Goal: Task Accomplishment & Management: Complete application form

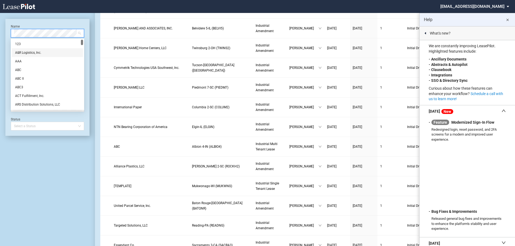
scroll to position [239, 0]
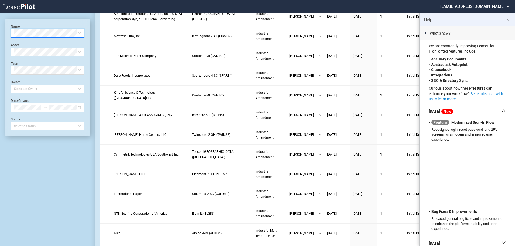
click at [506, 19] on md-icon "close" at bounding box center [507, 20] width 6 height 6
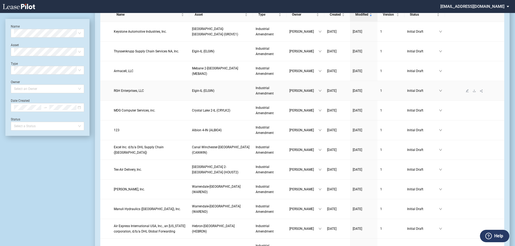
scroll to position [0, 0]
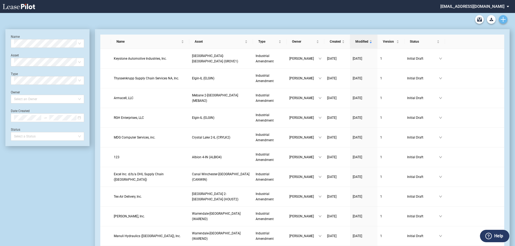
click at [501, 20] on icon "Create new document" at bounding box center [503, 19] width 5 height 5
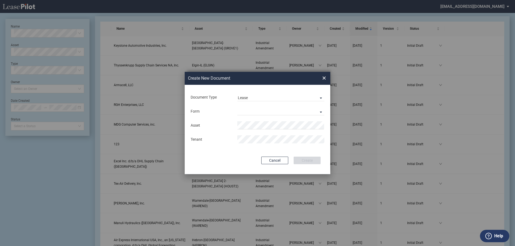
click at [326, 78] on span "×" at bounding box center [324, 78] width 4 height 9
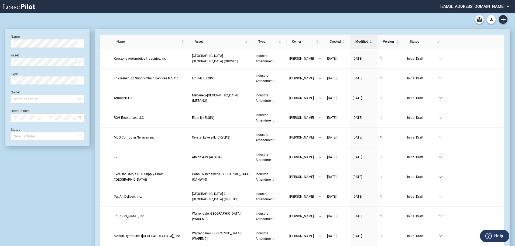
scroll to position [13, 0]
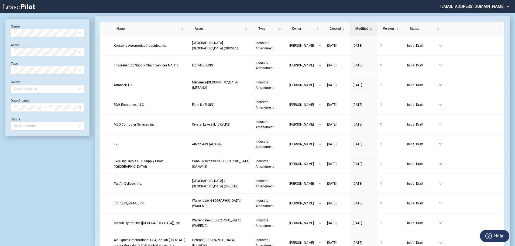
click at [477, 6] on md-select "alangan@stagindustrial.com Change Password 2-Factor Authentication Form Managem…" at bounding box center [477, 6] width 74 height 12
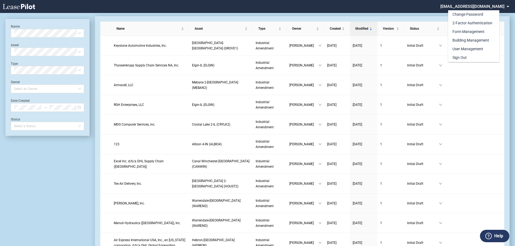
click at [437, 11] on md-backdrop at bounding box center [257, 129] width 515 height 259
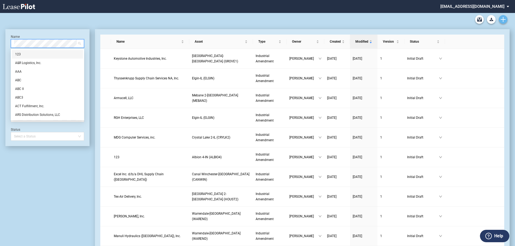
click at [505, 17] on icon "Create new document" at bounding box center [503, 19] width 5 height 5
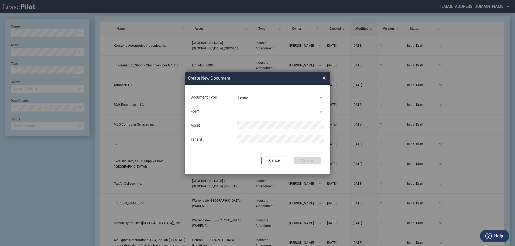
click at [255, 94] on md-select-value "Lease" at bounding box center [280, 97] width 87 height 8
click at [258, 83] on div "Amendment" at bounding box center [249, 85] width 23 height 6
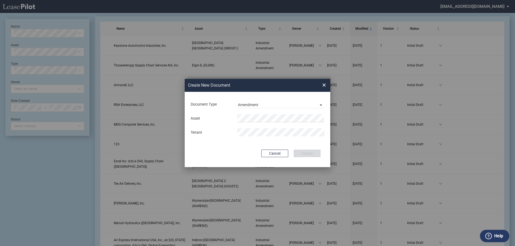
click at [247, 114] on md-input-container "Asset" at bounding box center [257, 118] width 135 height 9
drag, startPoint x: 247, startPoint y: 114, endPoint x: 216, endPoint y: 118, distance: 31.6
click at [216, 118] on div "Asset Clear" at bounding box center [257, 118] width 140 height 8
drag, startPoint x: 231, startPoint y: 143, endPoint x: 238, endPoint y: 139, distance: 7.9
click at [232, 143] on div "Document Type Amendment Deal Type Industrial Deal Type Industrial Form Industri…" at bounding box center [258, 129] width 146 height 75
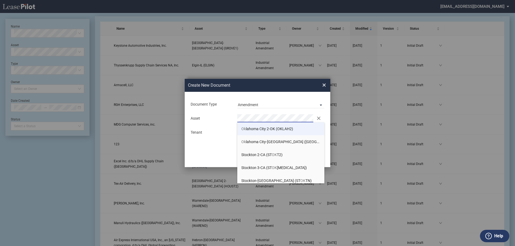
click at [300, 131] on li "Ok lahoma City 2-OK (OKLAH2)" at bounding box center [280, 128] width 87 height 13
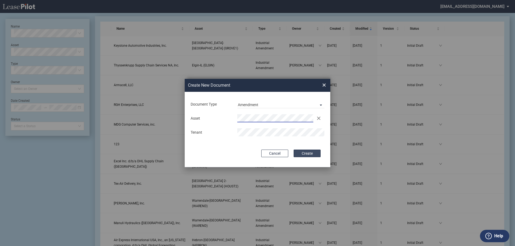
click at [317, 151] on button "Create" at bounding box center [307, 153] width 27 height 8
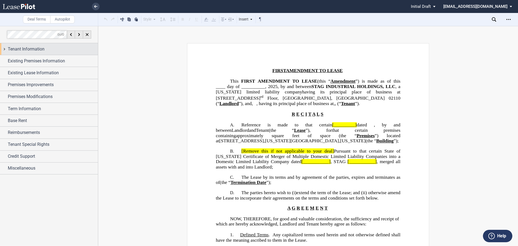
click at [58, 45] on div "Tenant Information" at bounding box center [49, 49] width 98 height 12
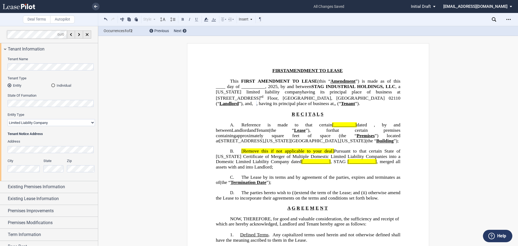
click at [72, 121] on select "Corporation Limited Liability Company General Partnership Limited Partnership O…" at bounding box center [51, 122] width 87 height 7
select select "limited partnership"
click at [8, 119] on select "Corporation Limited Liability Company General Partnership Limited Partnership O…" at bounding box center [51, 122] width 87 height 7
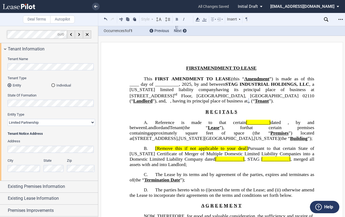
drag, startPoint x: 298, startPoint y: 58, endPoint x: 300, endPoint y: 28, distance: 30.8
